Goal: Task Accomplishment & Management: Manage account settings

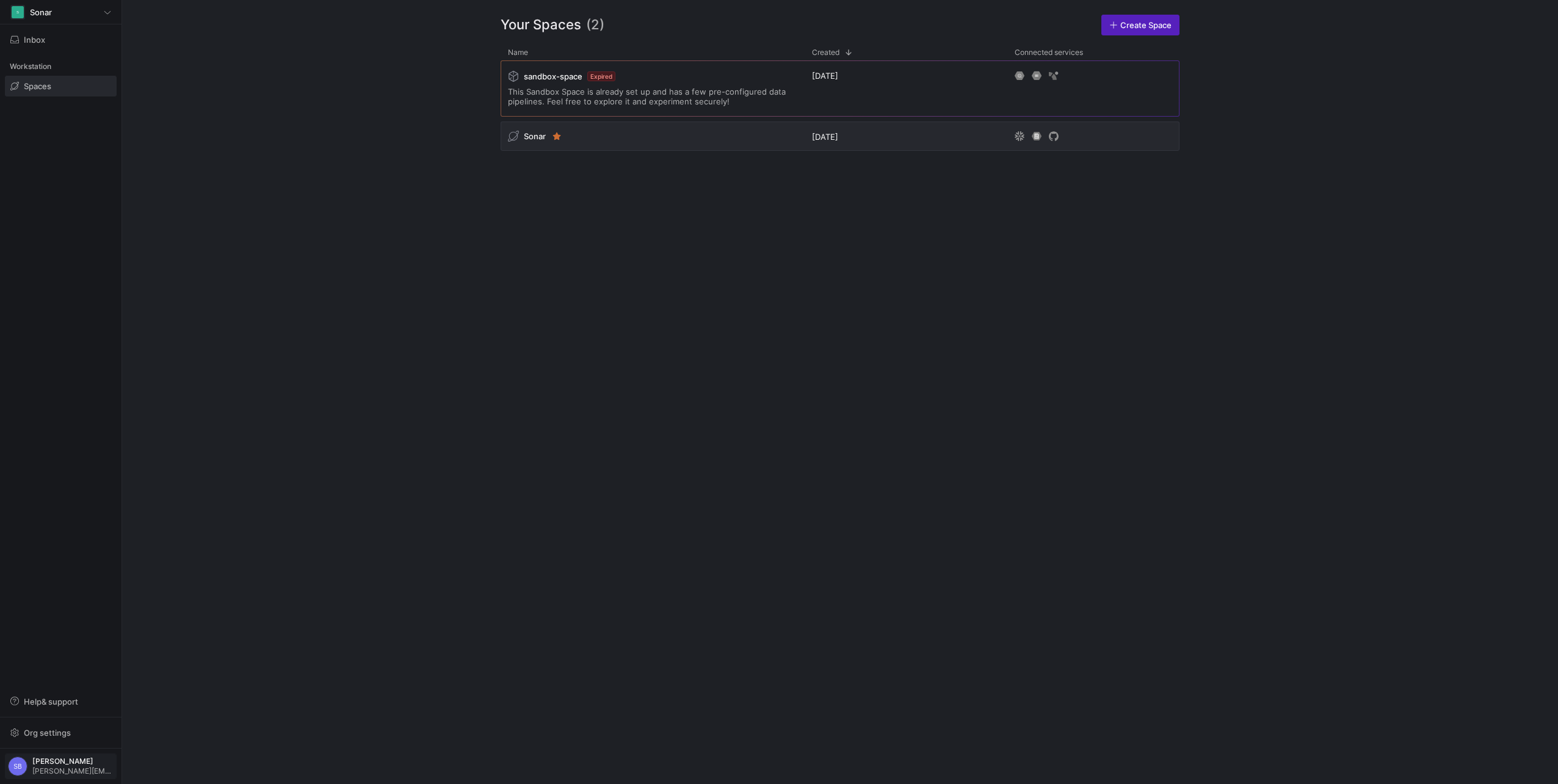
click at [57, 769] on span "steven@sonar.software" at bounding box center [72, 771] width 81 height 9
click at [57, 769] on div at bounding box center [779, 392] width 1558 height 784
click at [69, 758] on span "Steven Boseovski" at bounding box center [72, 761] width 81 height 9
click at [74, 700] on span "User settings" at bounding box center [55, 702] width 85 height 9
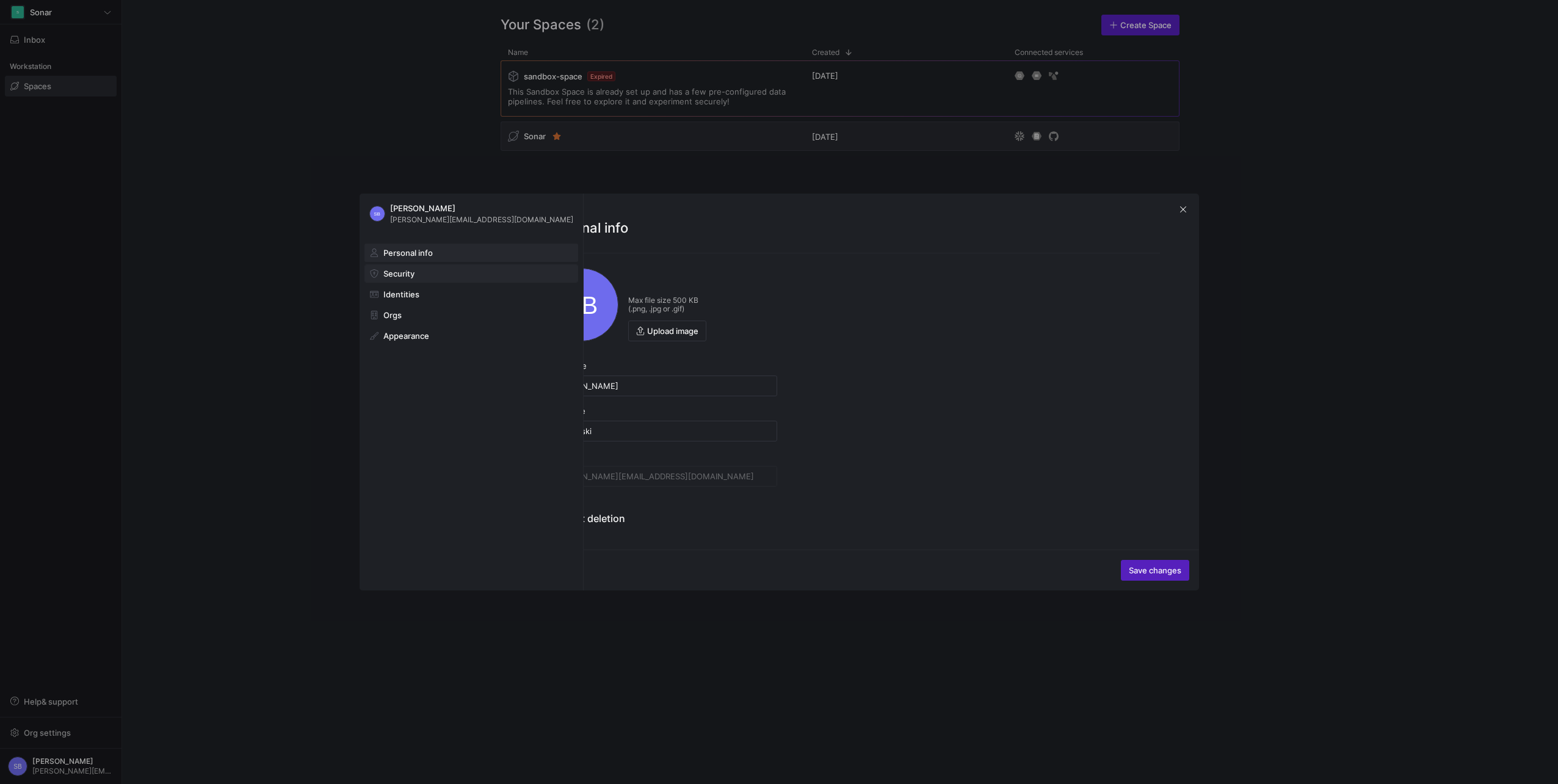
click at [406, 278] on span "Security" at bounding box center [399, 273] width 31 height 9
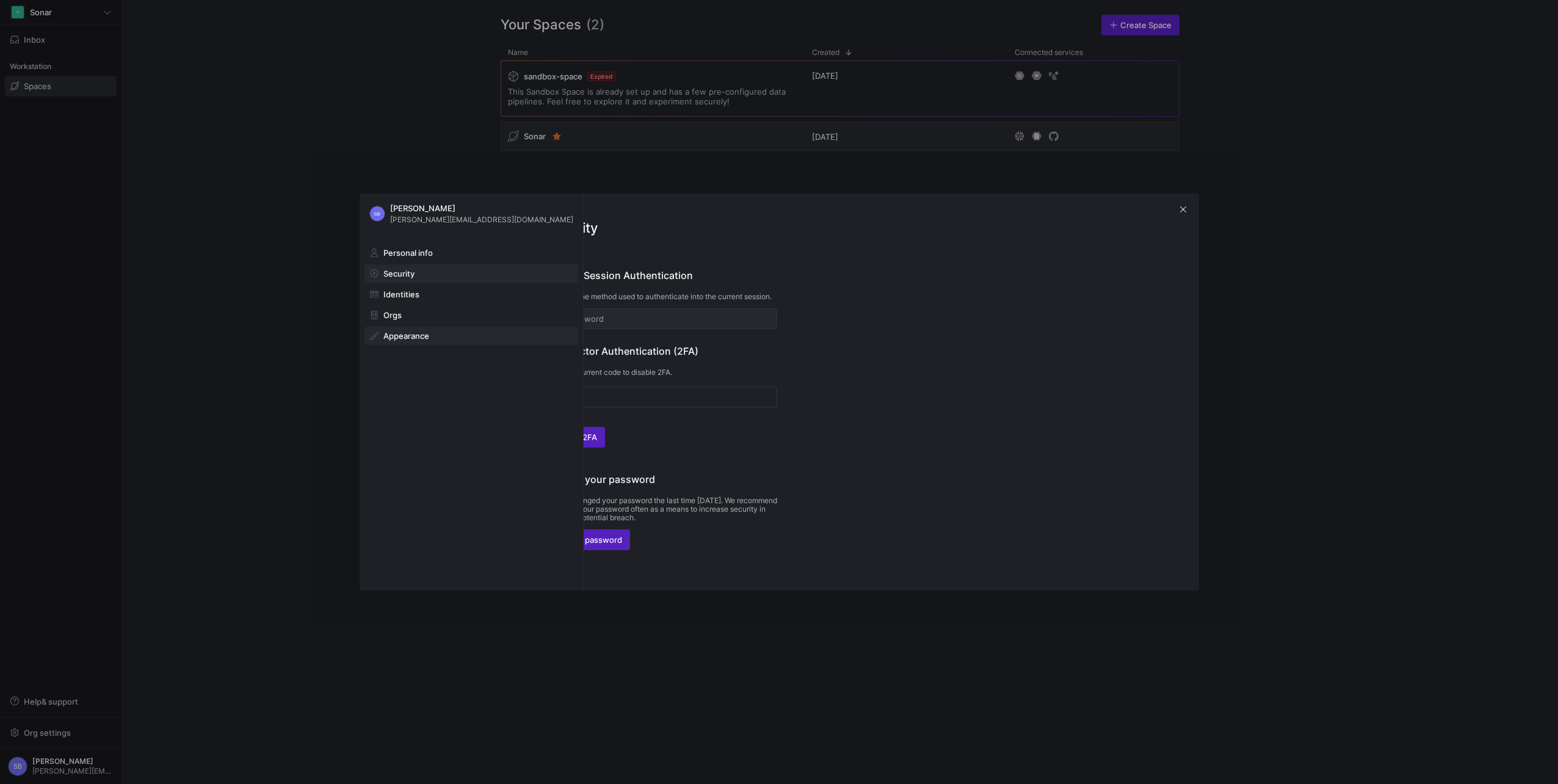
click at [417, 335] on span "Appearance" at bounding box center [406, 335] width 46 height 9
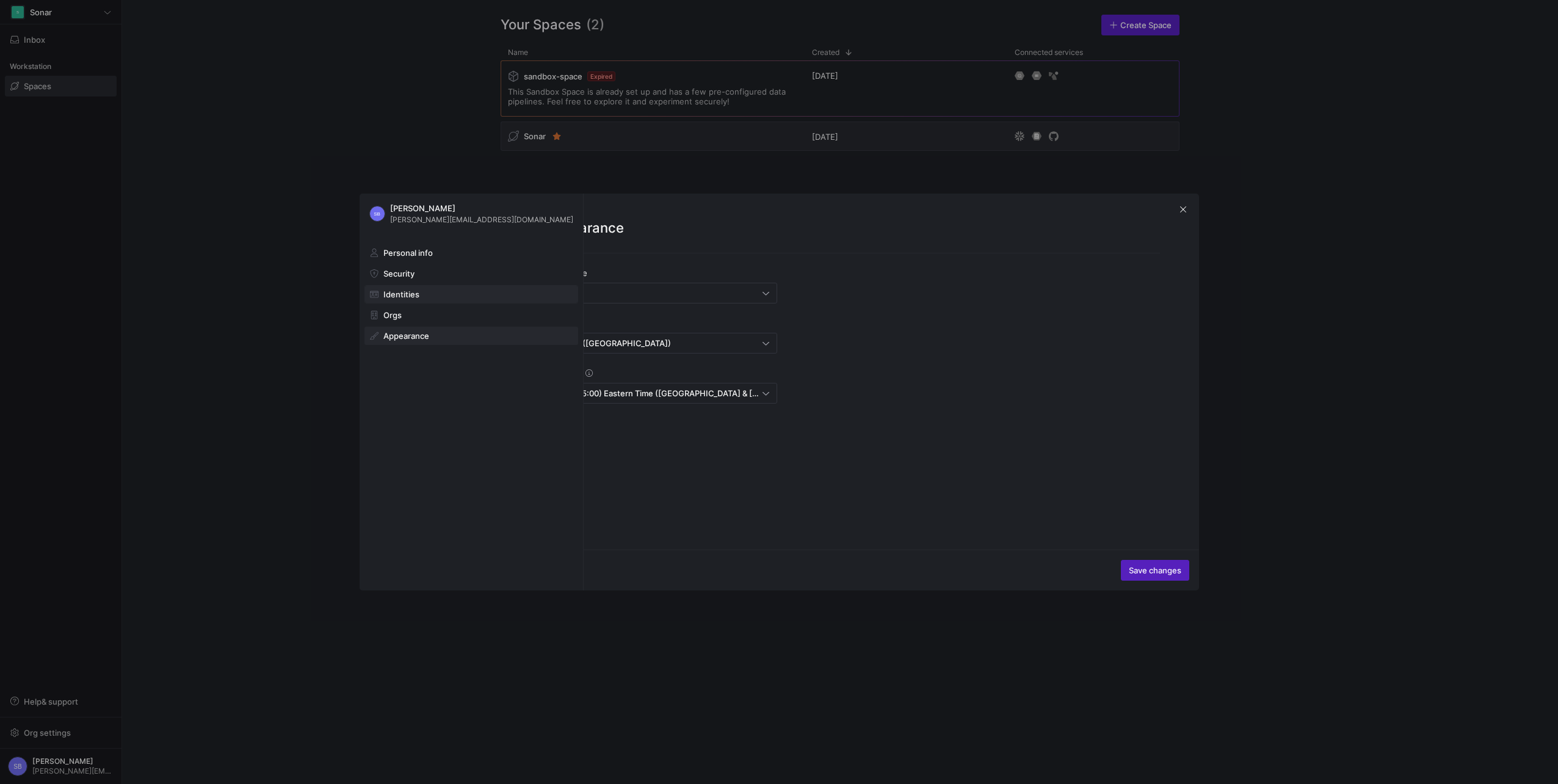
click at [416, 298] on span "Identities" at bounding box center [402, 294] width 36 height 9
click at [412, 255] on span "Personal info" at bounding box center [408, 253] width 50 height 9
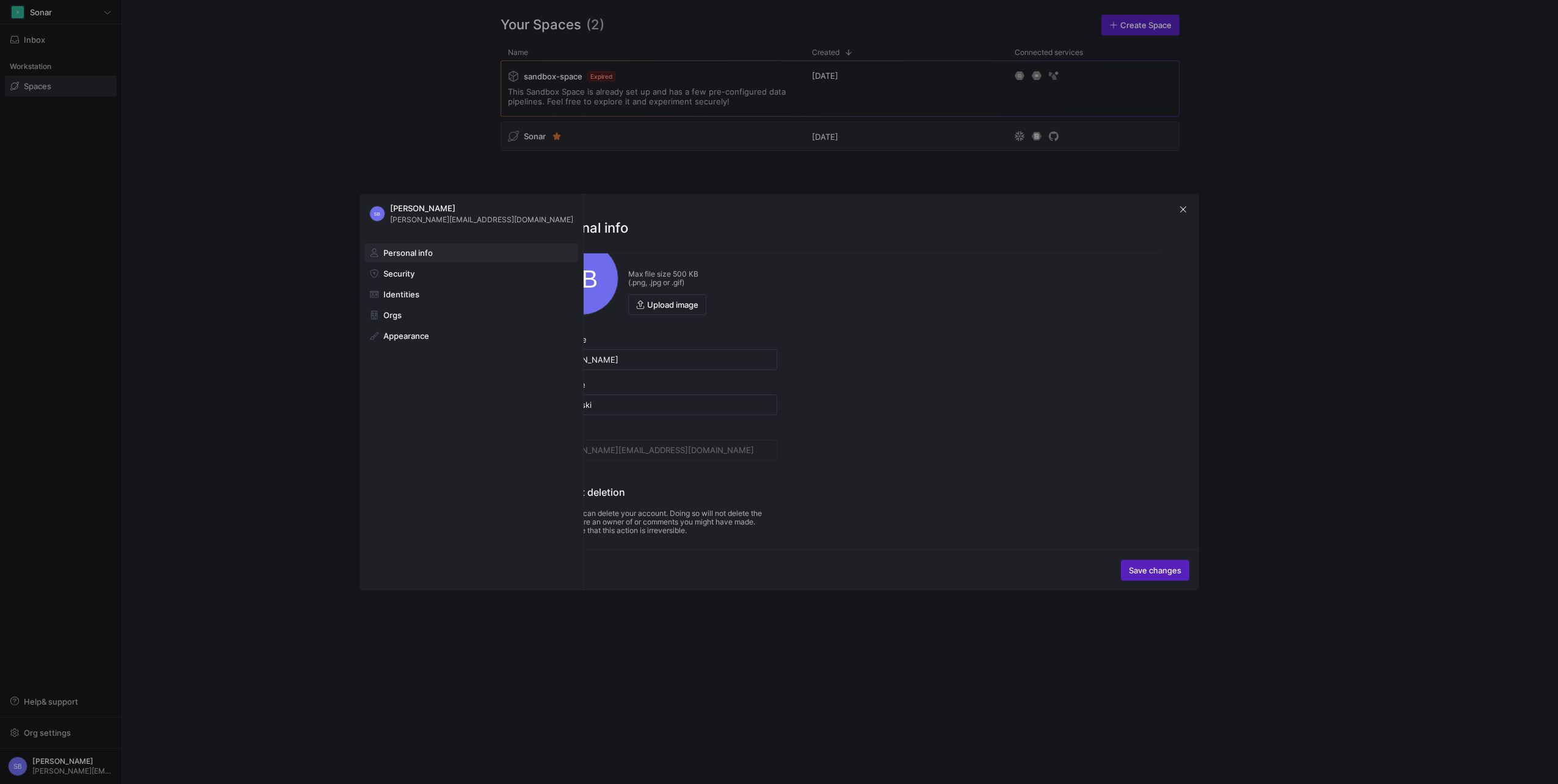
scroll to position [54, 0]
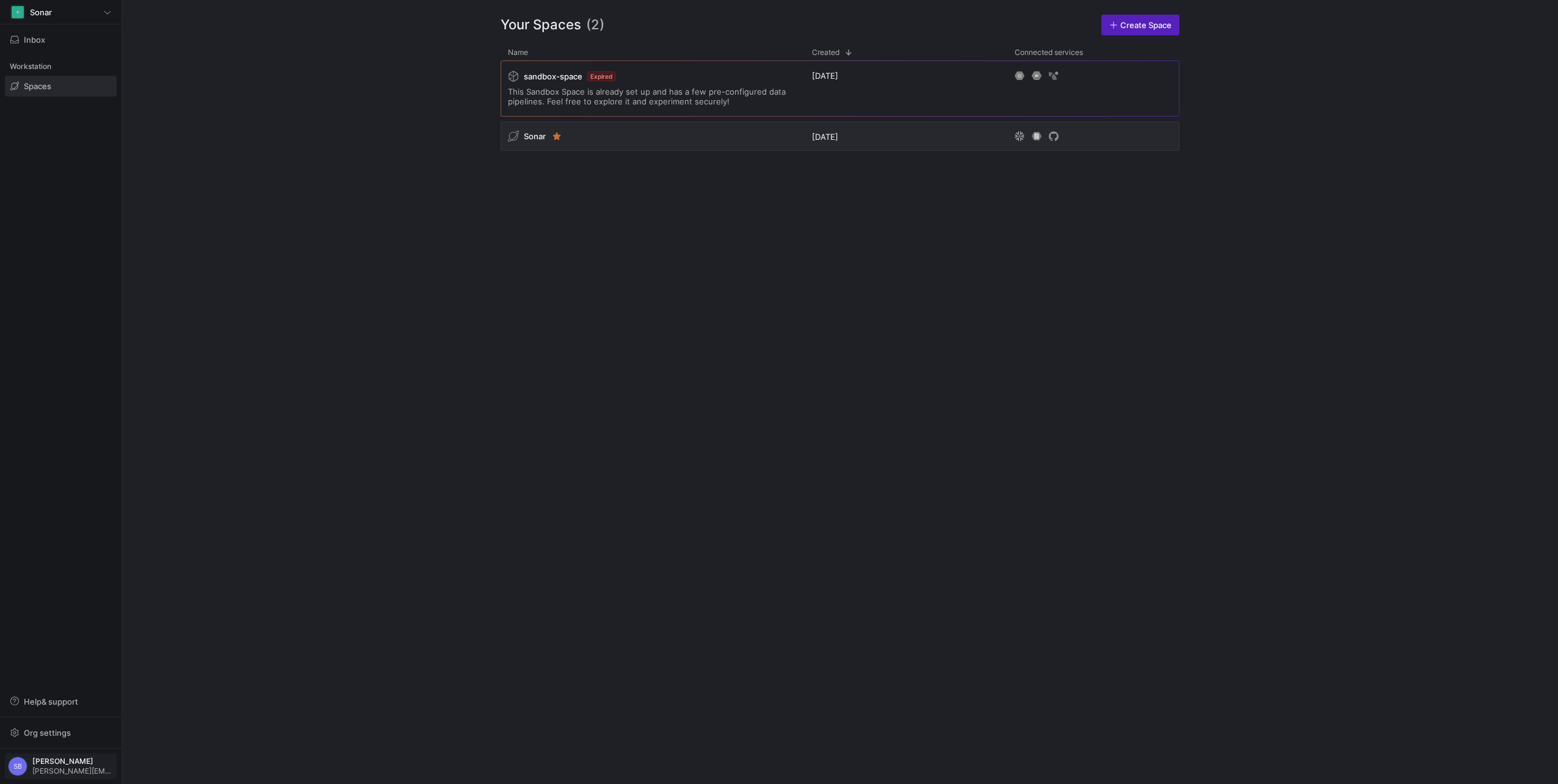
click at [72, 760] on span "Steven Boseovski" at bounding box center [72, 761] width 81 height 9
click at [353, 701] on div at bounding box center [779, 392] width 1558 height 784
click at [95, 767] on span "steven@sonar.software" at bounding box center [72, 771] width 81 height 9
click at [59, 743] on span "Sign out" at bounding box center [55, 742] width 85 height 9
